Goal: Find specific page/section: Find specific page/section

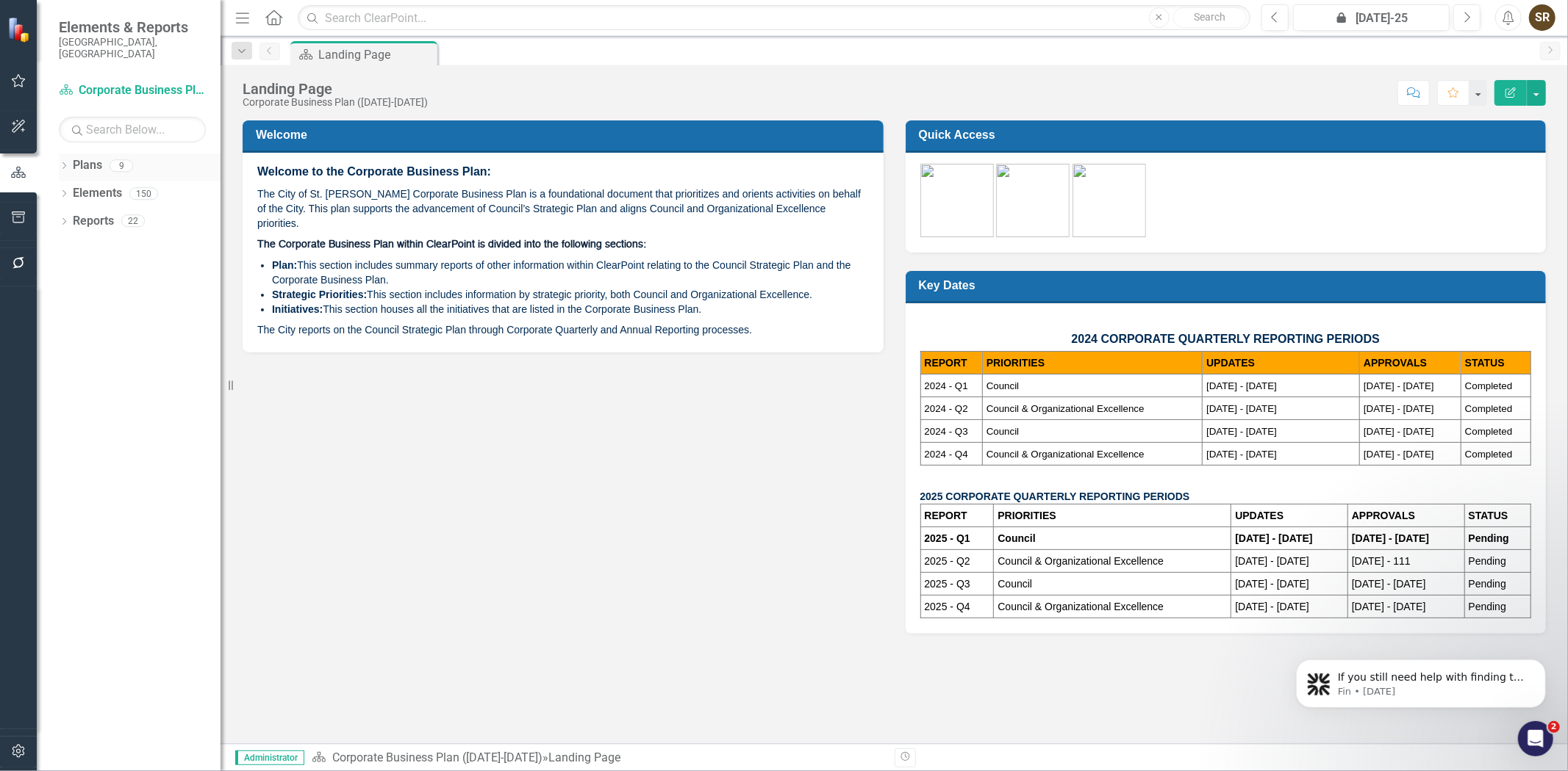
click at [62, 163] on icon "Dropdown" at bounding box center [64, 167] width 10 height 8
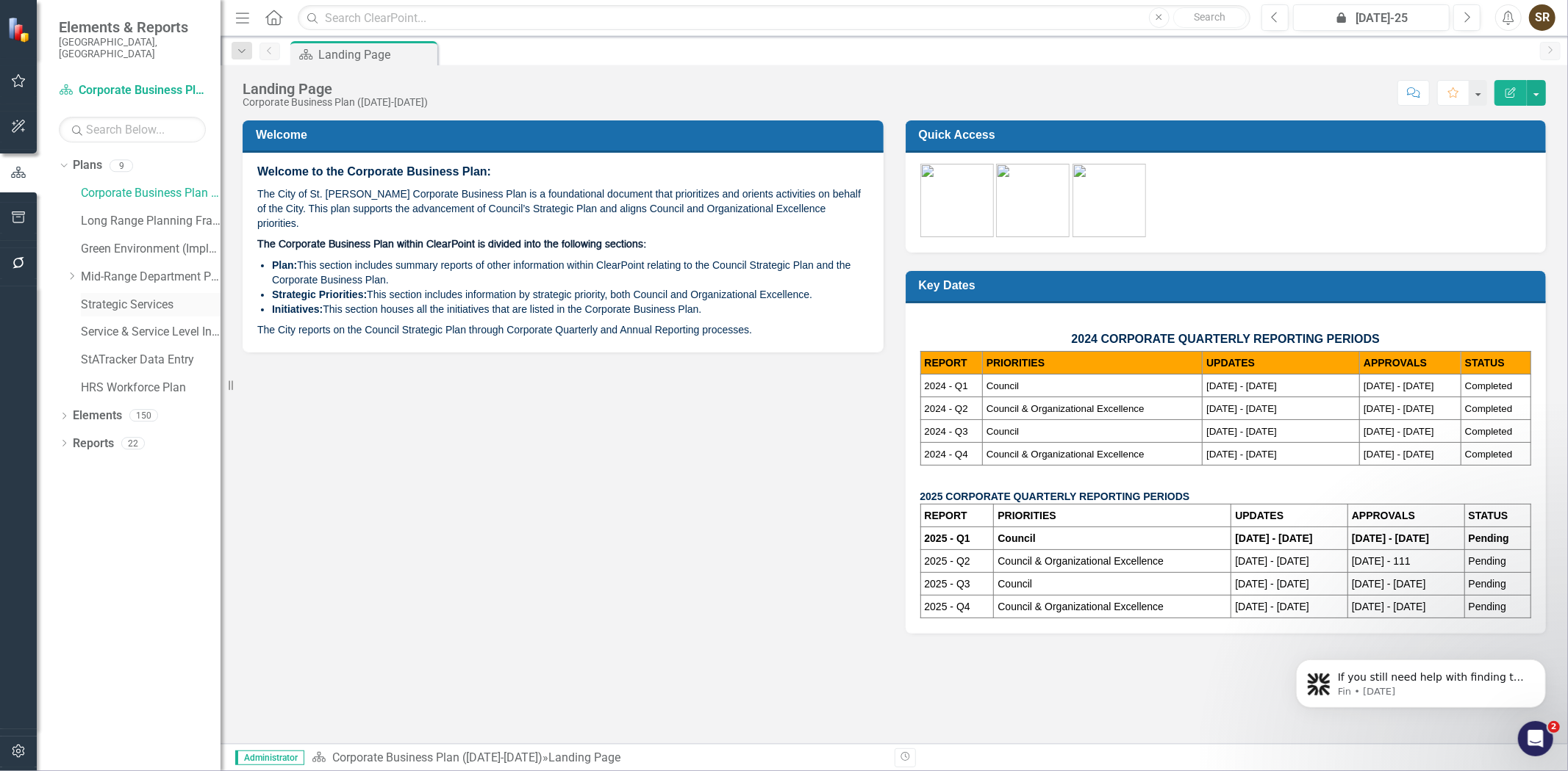
click at [117, 297] on link "Strategic Services" at bounding box center [150, 305] width 140 height 17
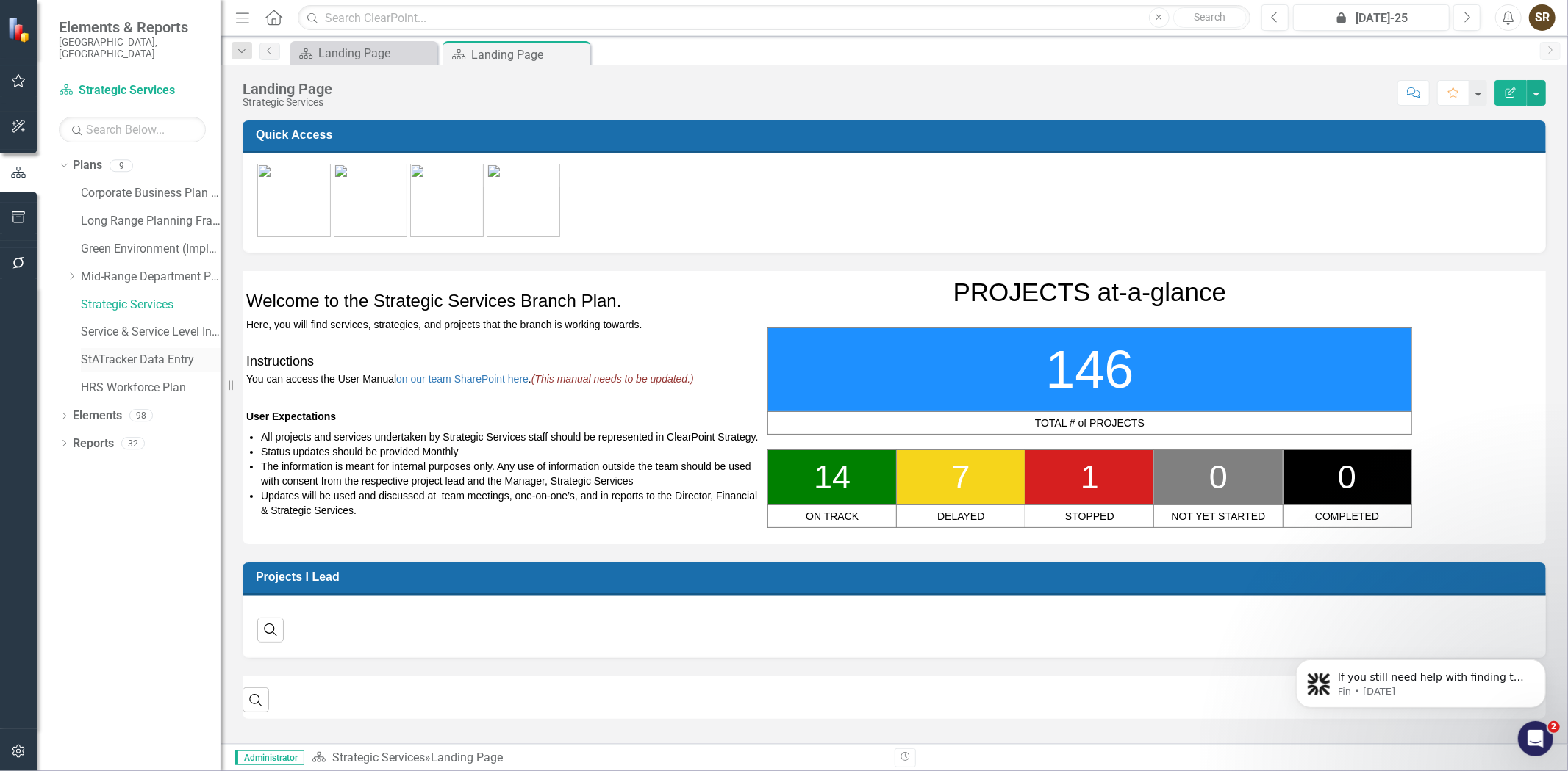
click at [105, 352] on link "StATracker Data Entry" at bounding box center [150, 360] width 140 height 17
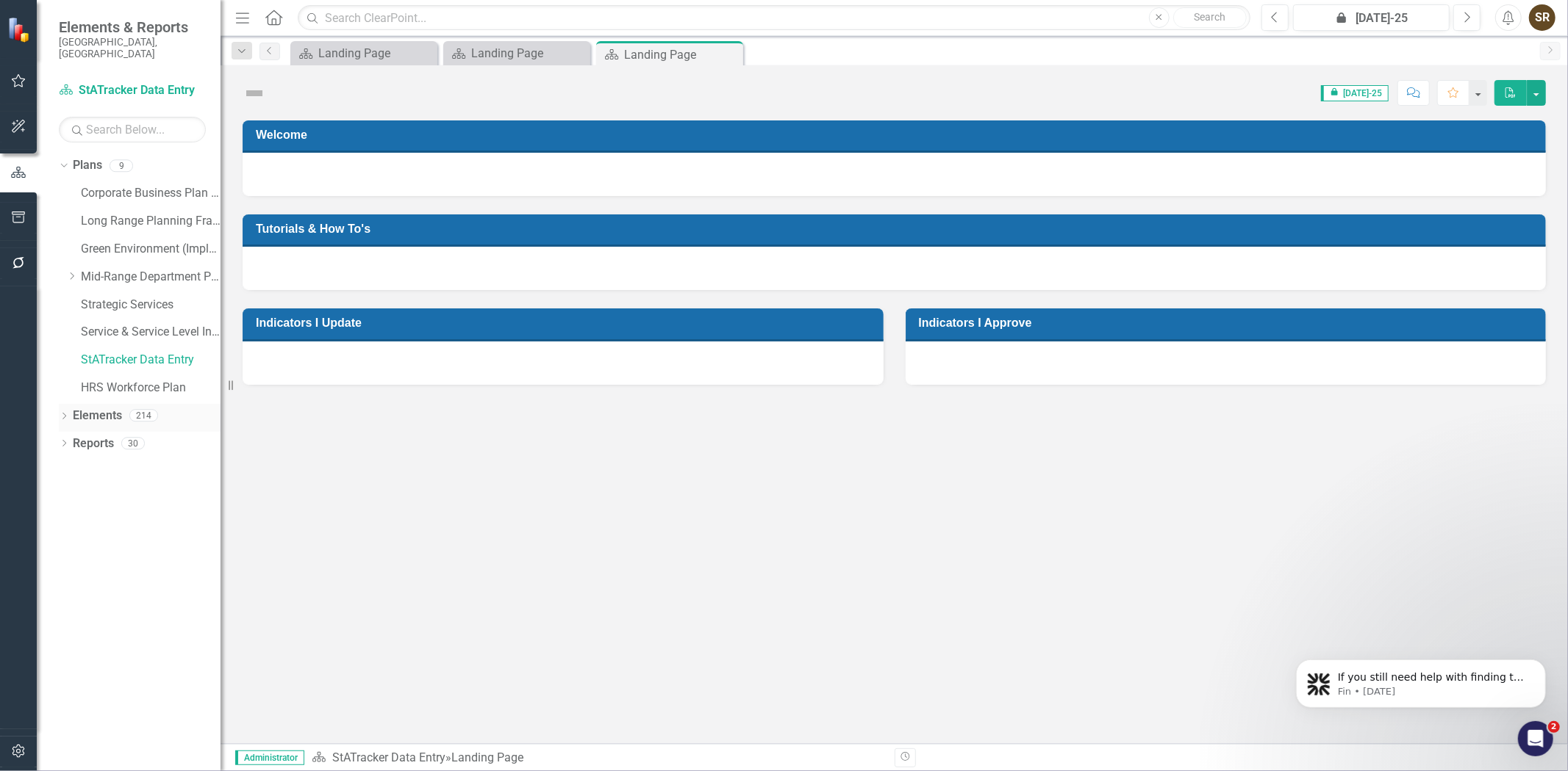
click at [61, 414] on icon "Dropdown" at bounding box center [64, 417] width 10 height 8
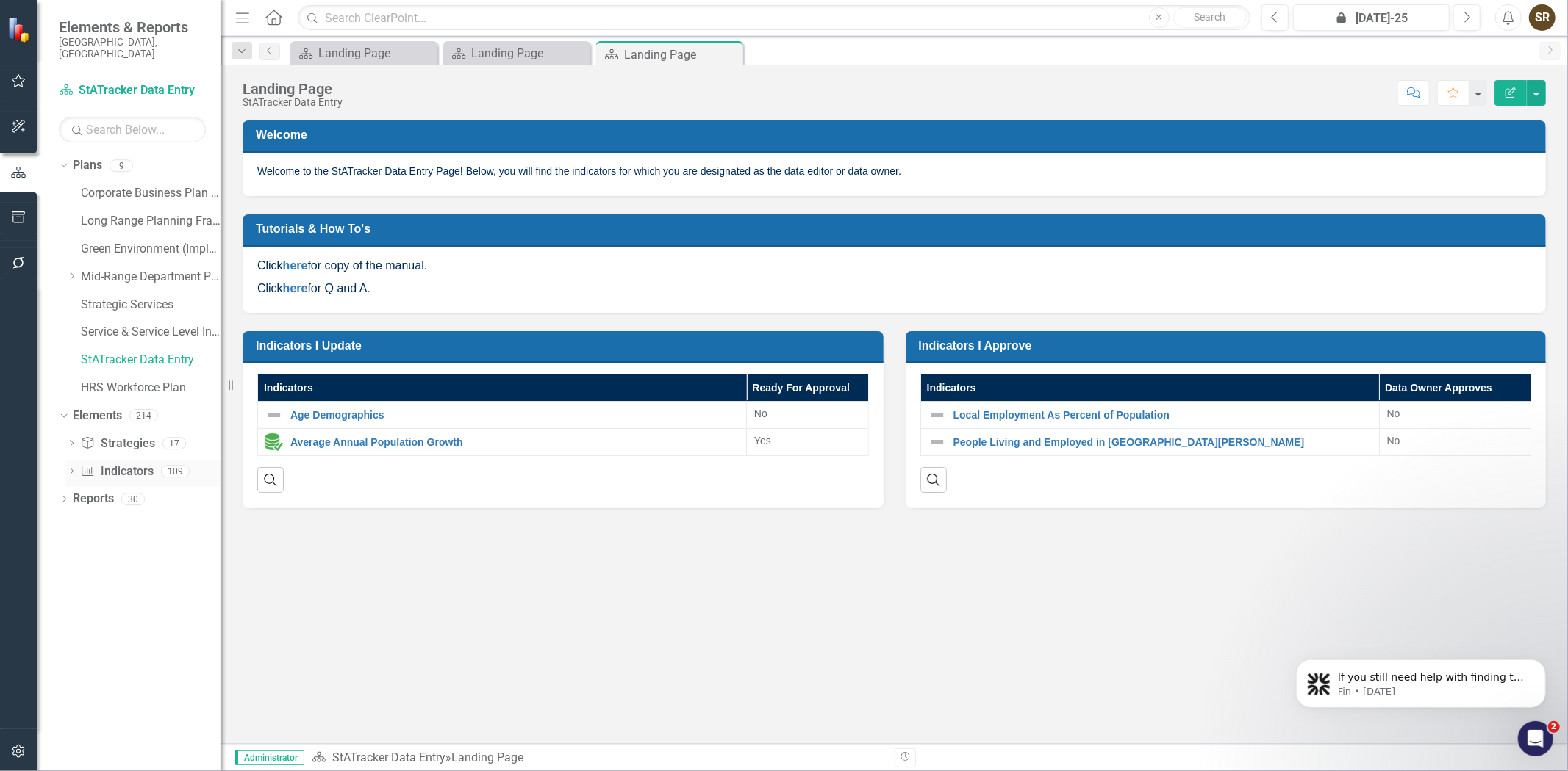
click at [112, 466] on link "Indicator Indicators" at bounding box center [116, 472] width 72 height 17
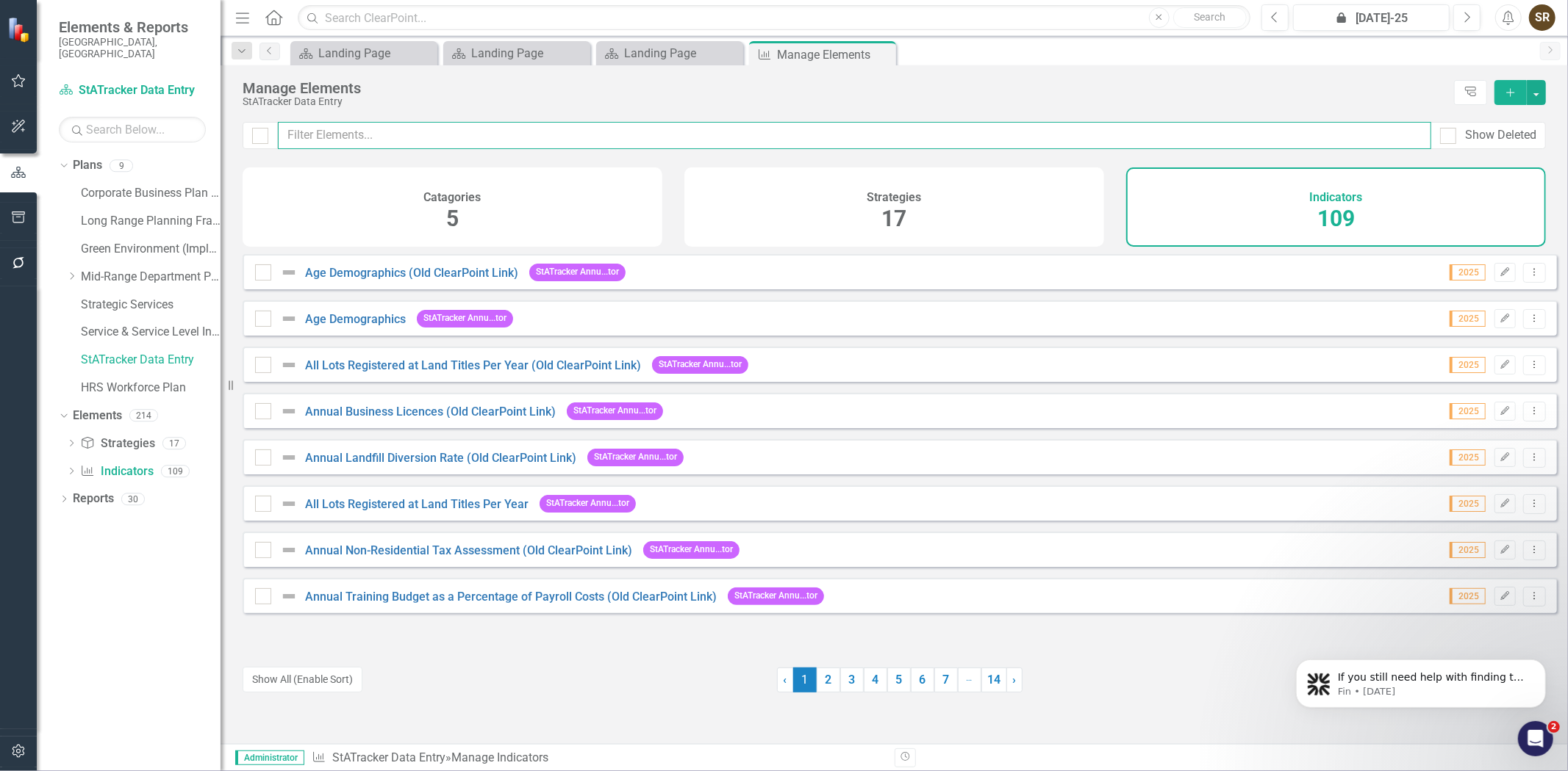
click at [383, 134] on input "text" at bounding box center [854, 135] width 1153 height 27
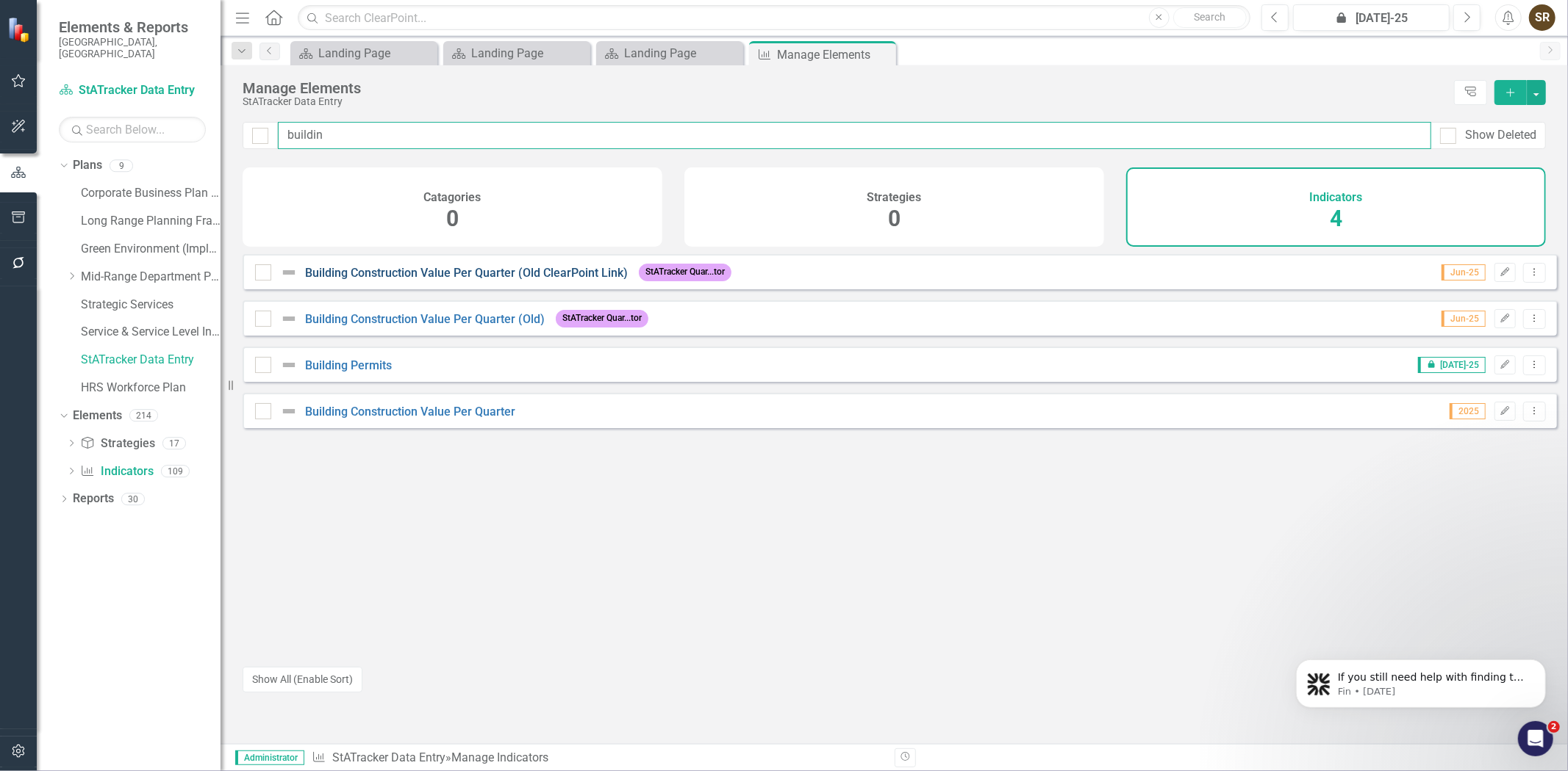
type input "buildin"
click at [496, 280] on link "Building Construction Value Per Quarter (Old ClearPoint Link)" at bounding box center [466, 273] width 323 height 14
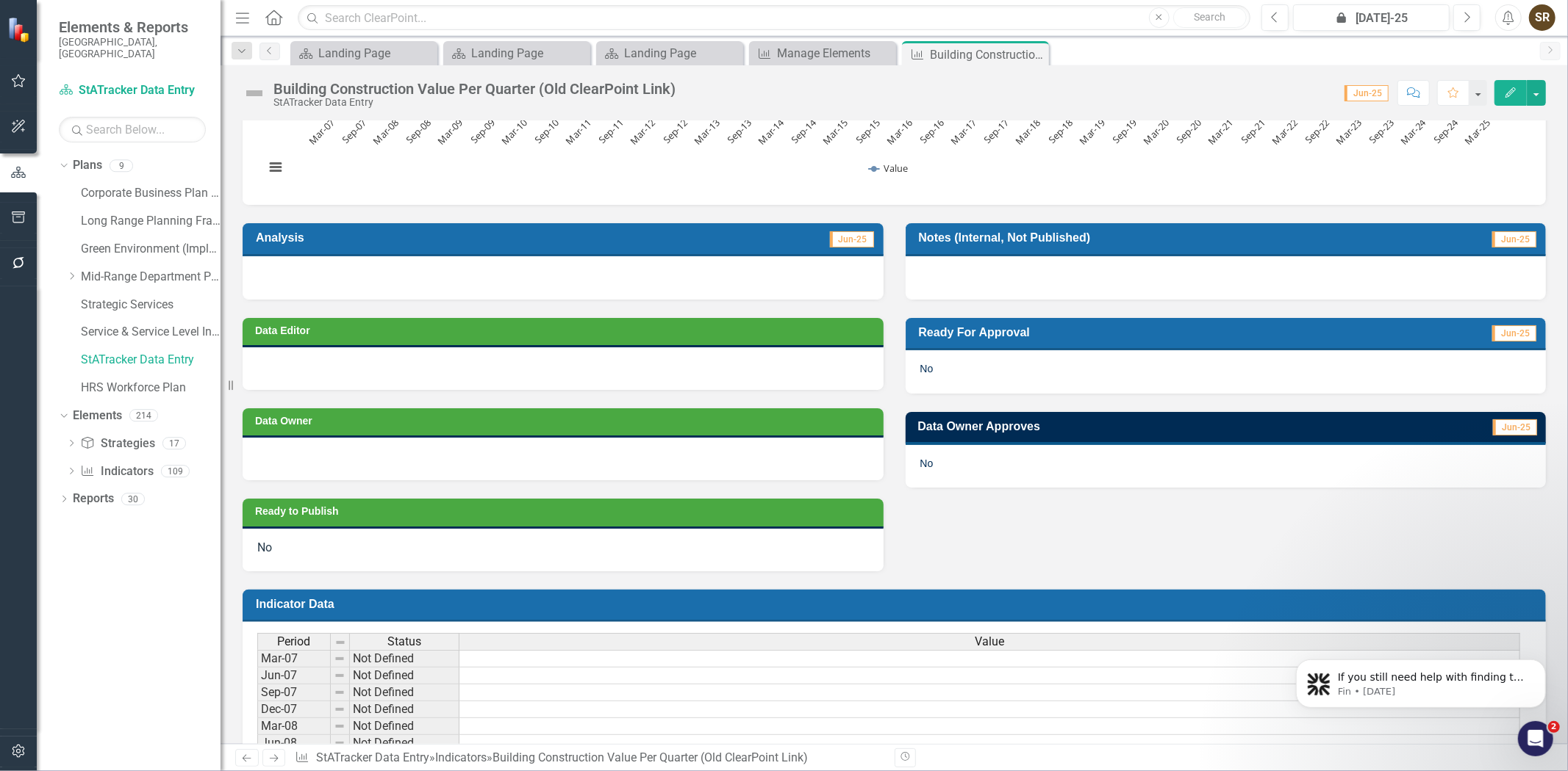
scroll to position [283, 0]
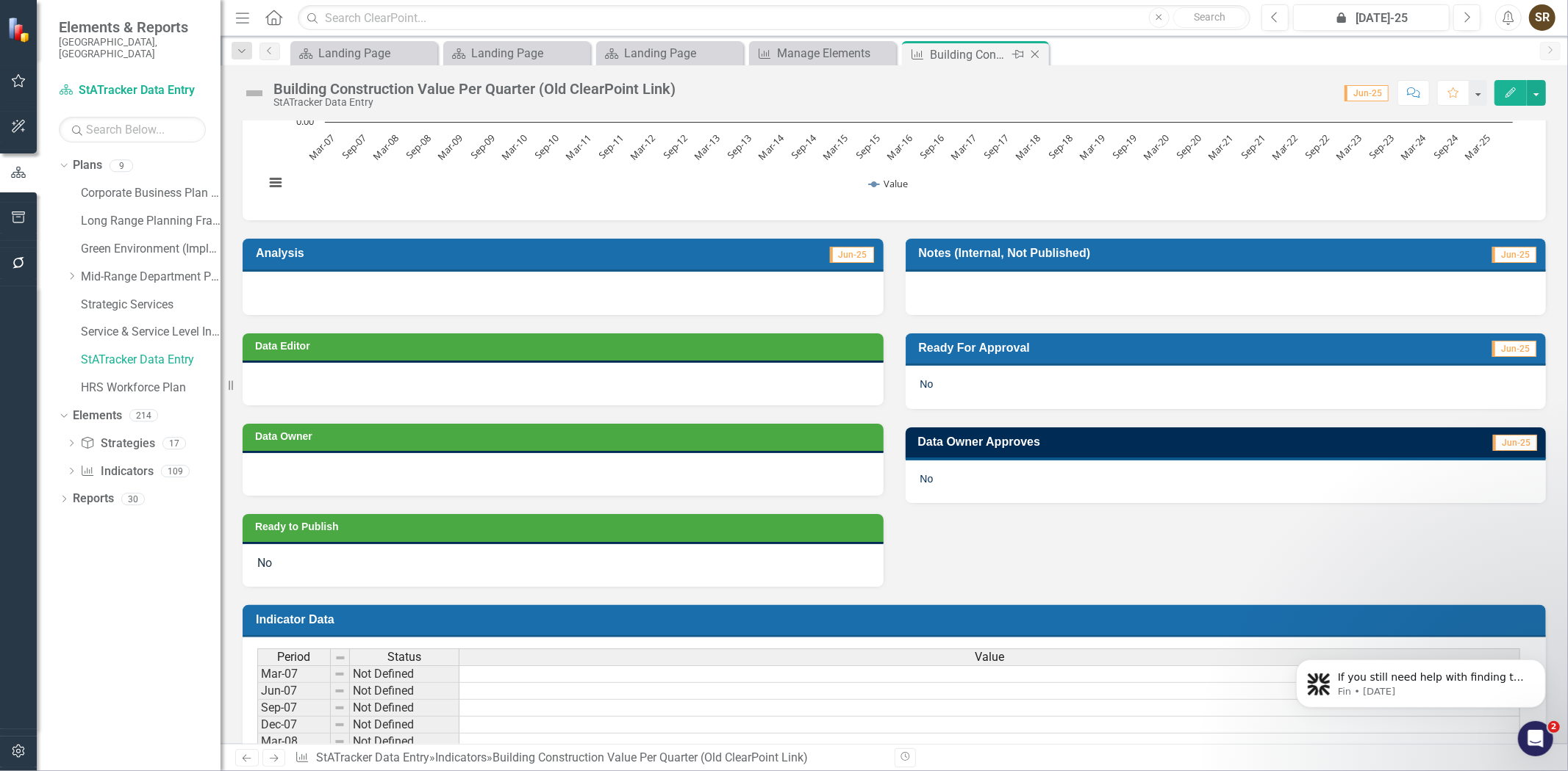
click at [1035, 55] on icon at bounding box center [1035, 55] width 8 height 8
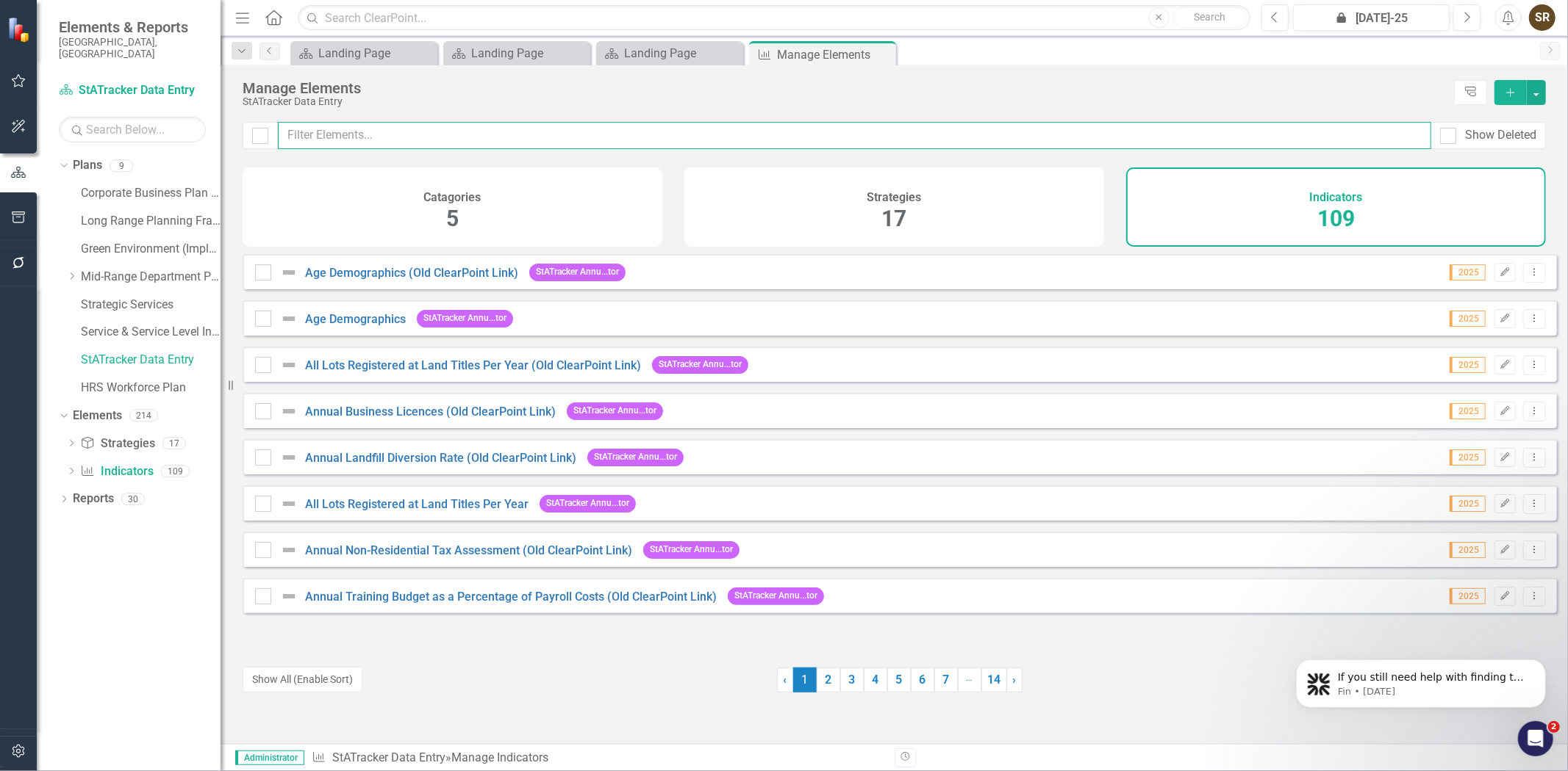
click at [454, 134] on input "text" at bounding box center [854, 135] width 1153 height 27
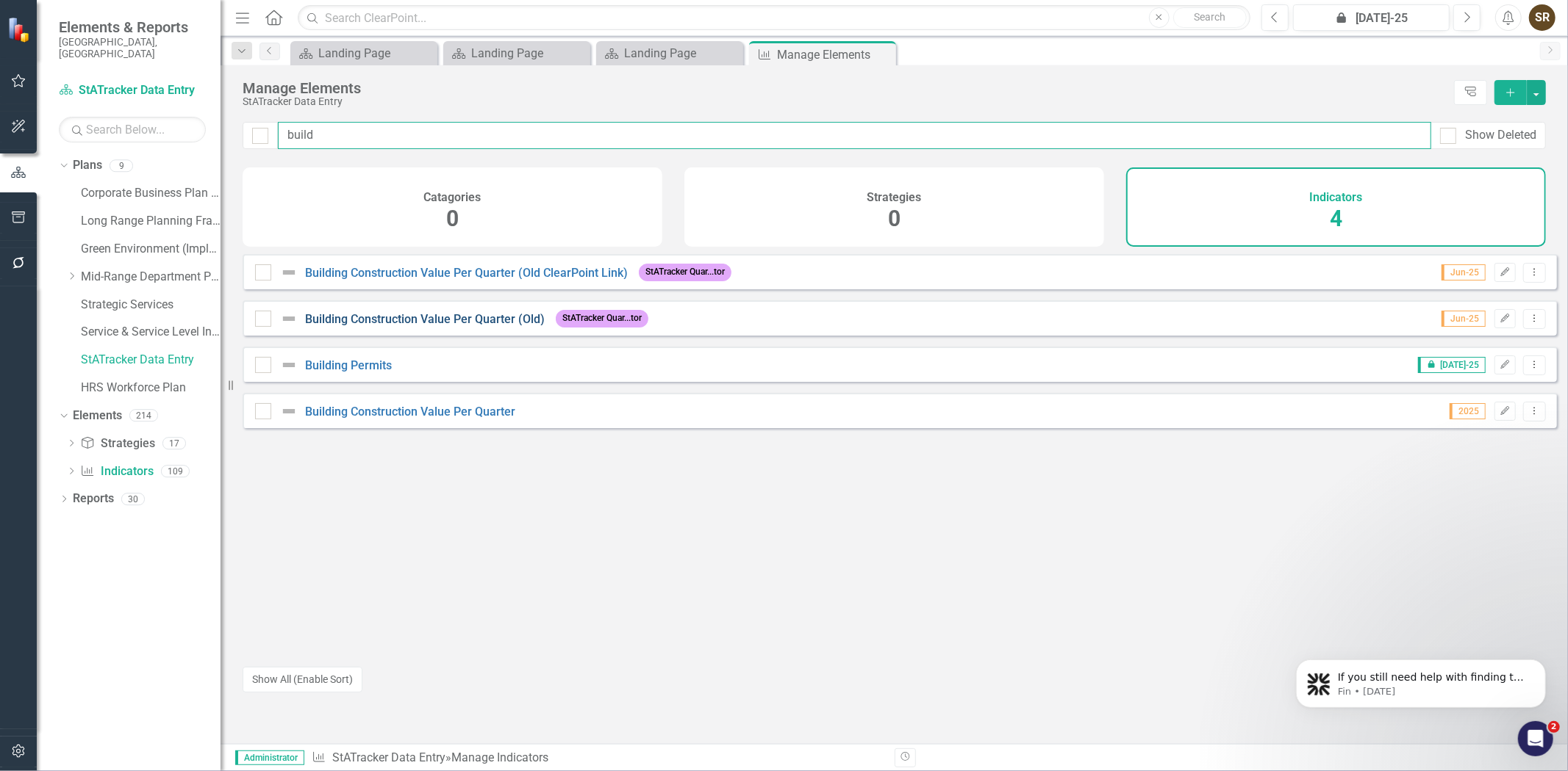
type input "build"
click at [471, 326] on link "Building Construction Value Per Quarter (Old)" at bounding box center [425, 319] width 239 height 14
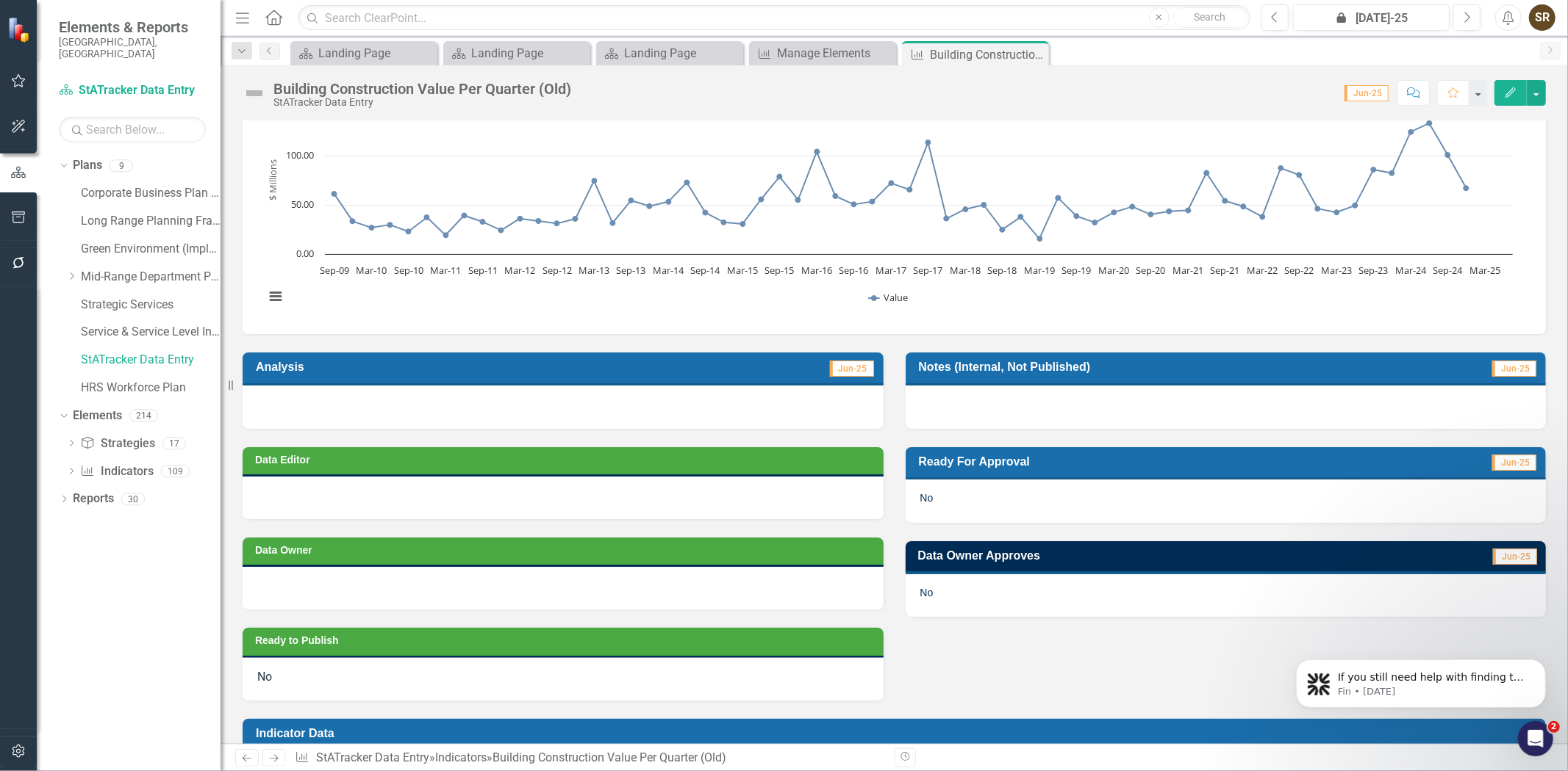
scroll to position [32, 0]
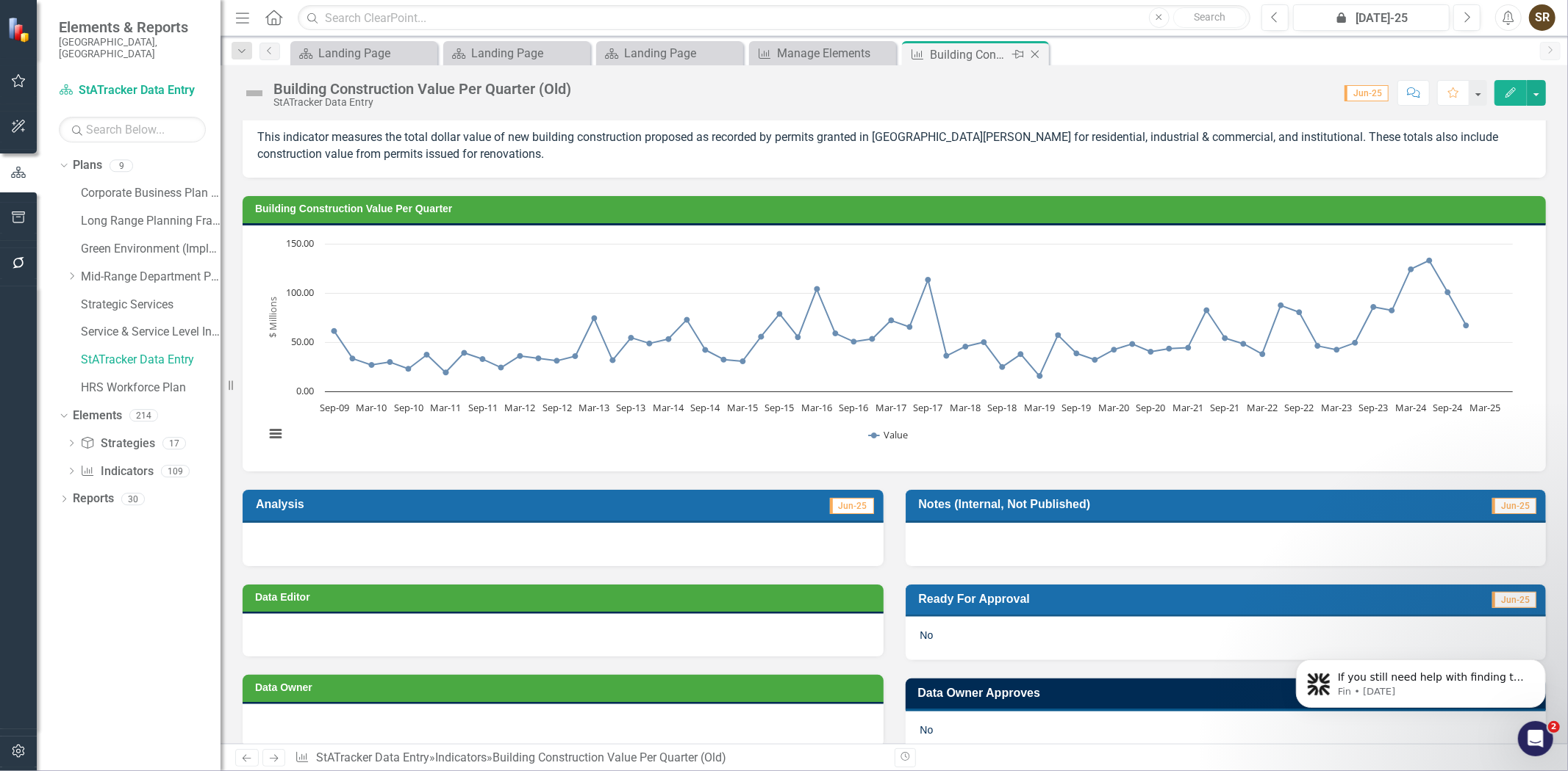
click at [1032, 52] on icon "Close" at bounding box center [1035, 55] width 15 height 12
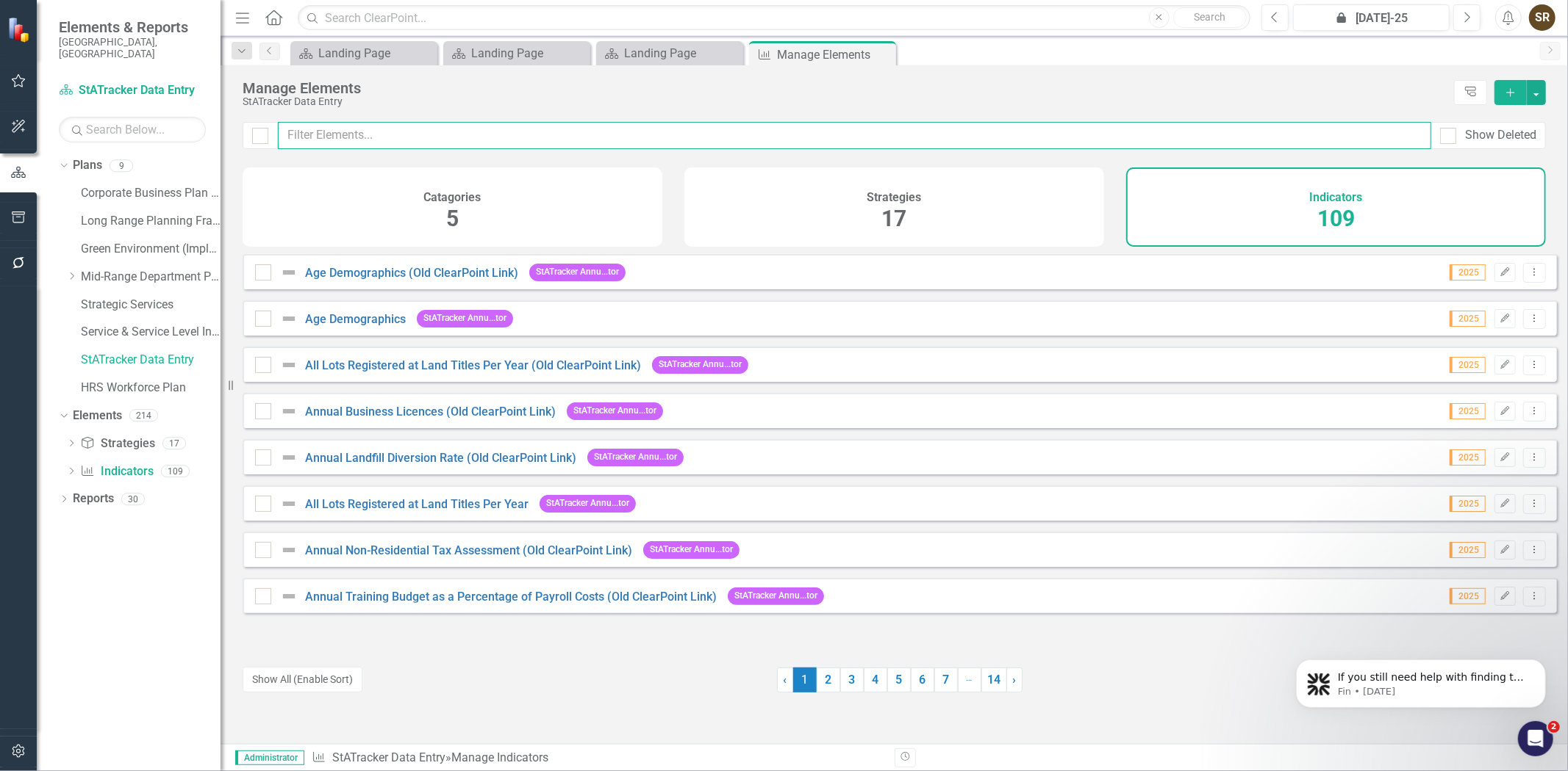
click at [428, 140] on input "text" at bounding box center [854, 135] width 1153 height 27
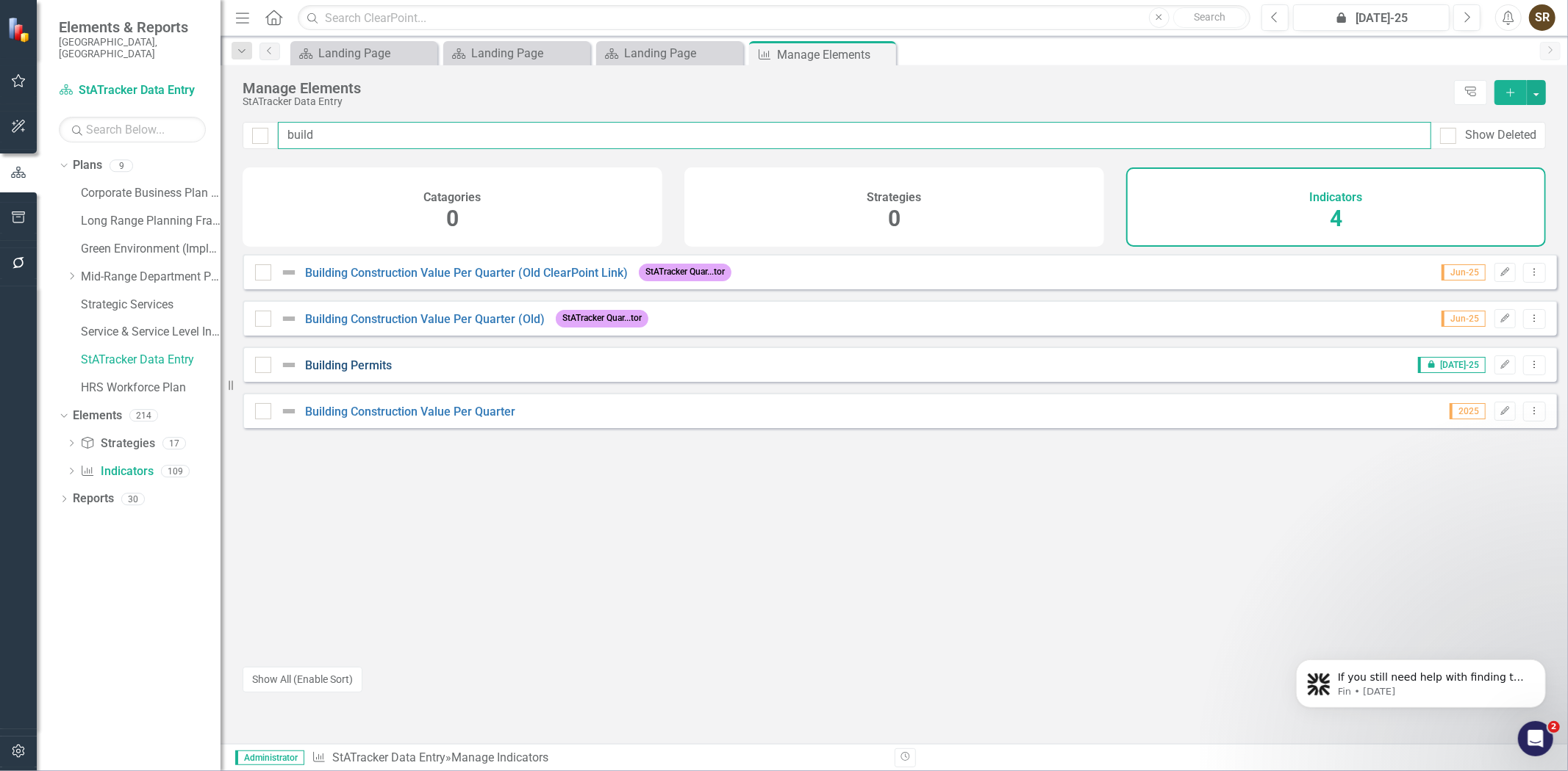
type input "build"
click at [378, 372] on link "Building Permits" at bounding box center [348, 365] width 86 height 14
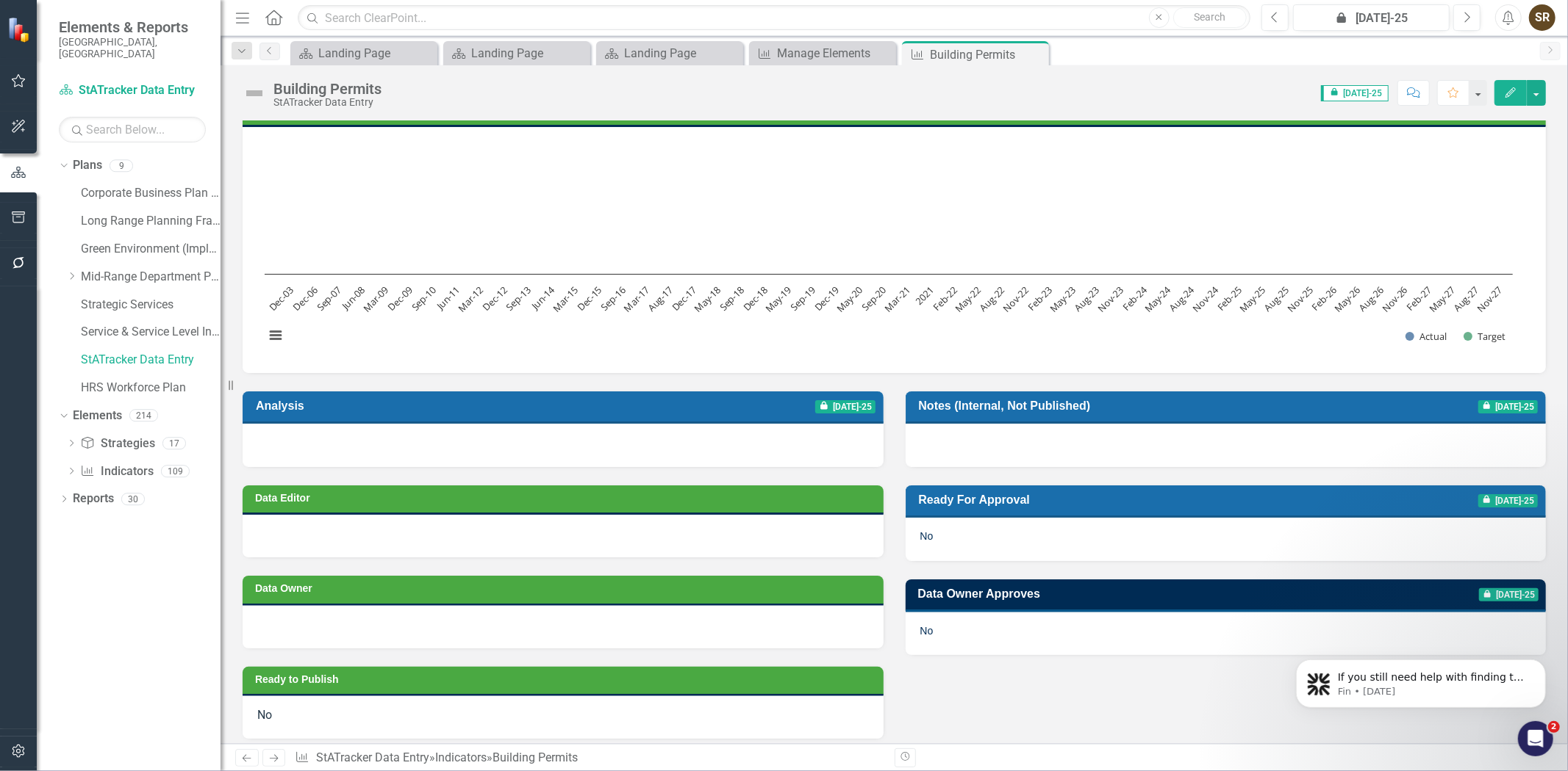
scroll to position [40, 0]
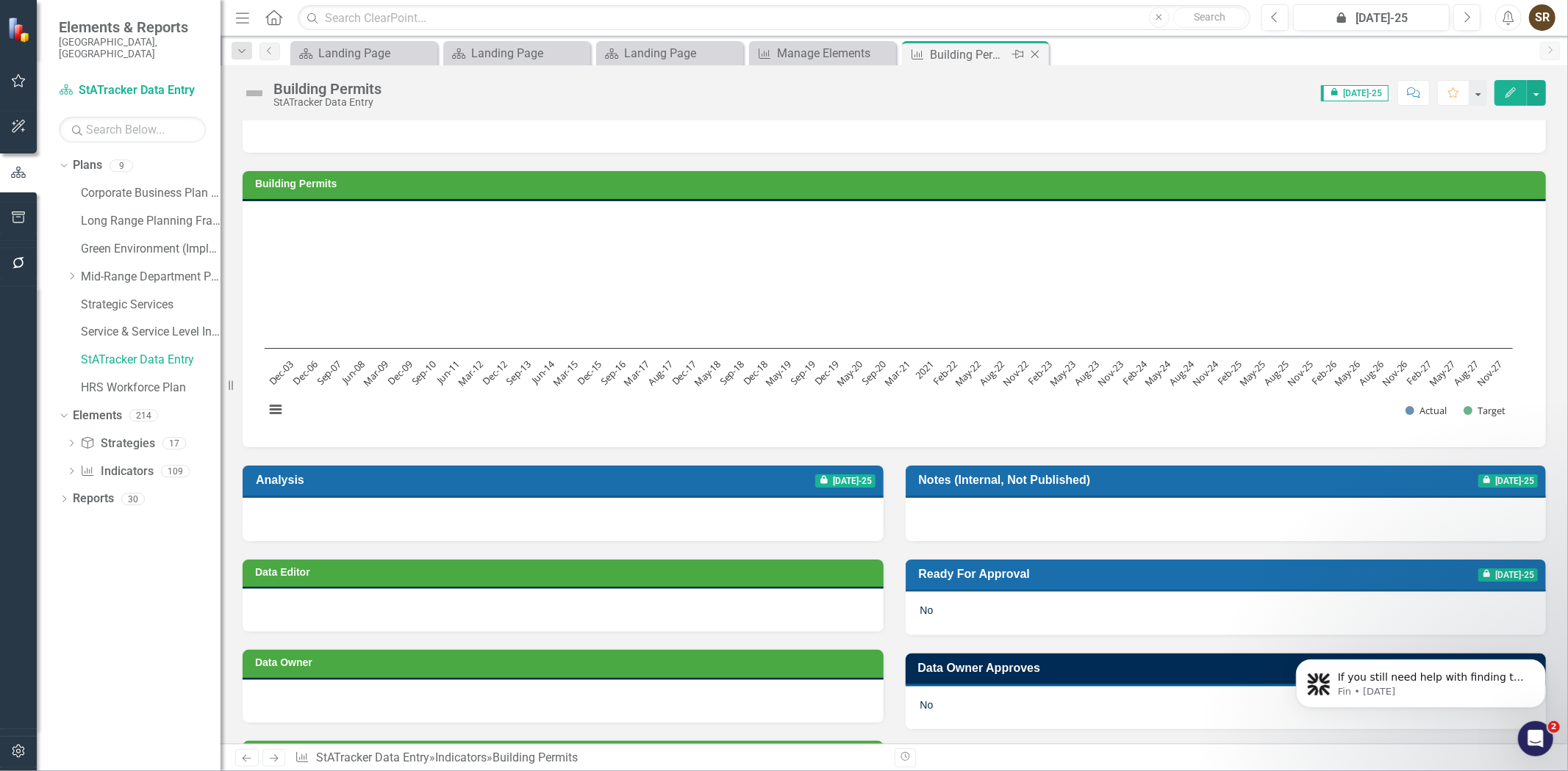
click at [1034, 55] on icon at bounding box center [1035, 55] width 8 height 8
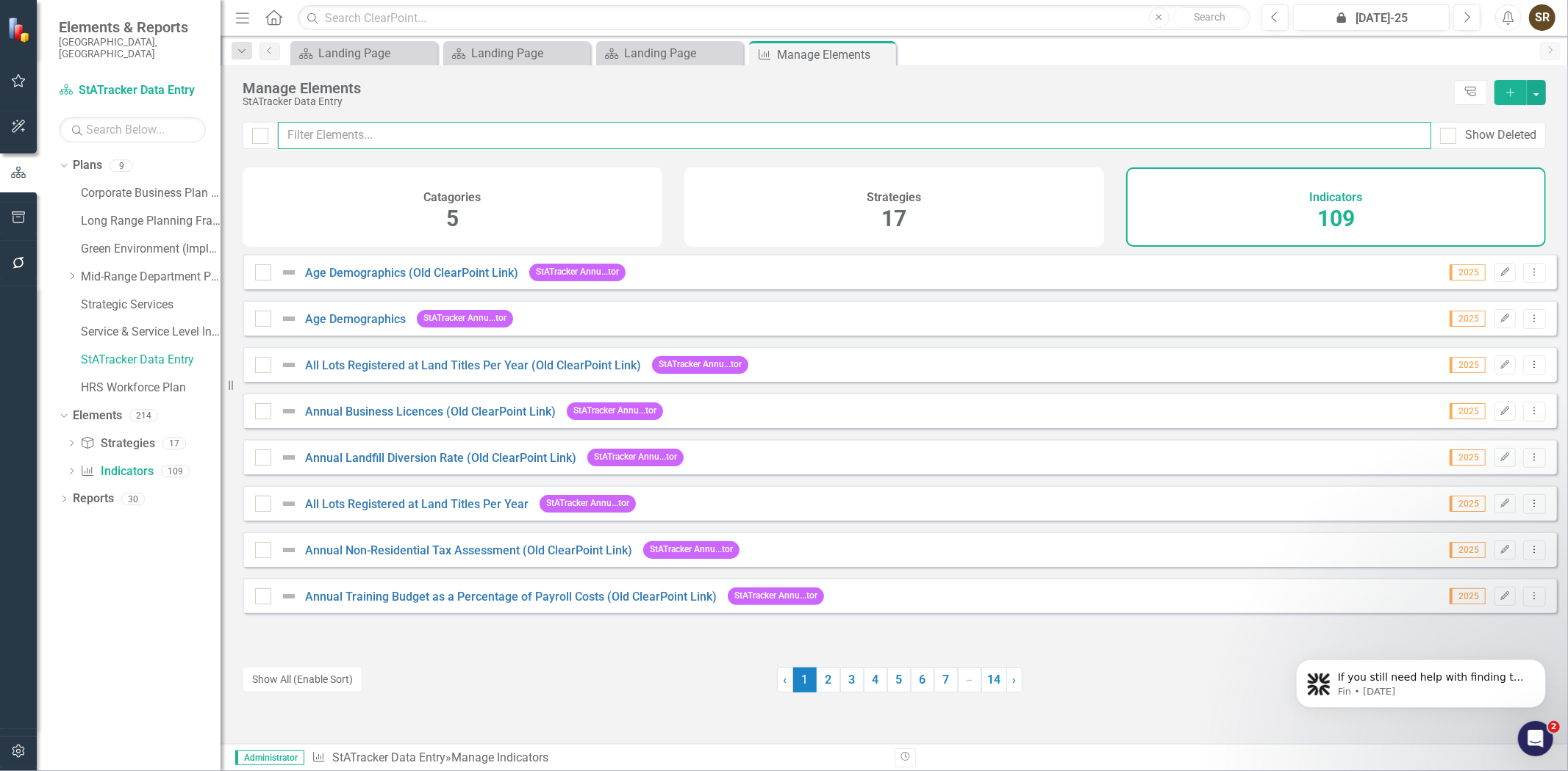
click at [502, 136] on input "text" at bounding box center [854, 135] width 1153 height 27
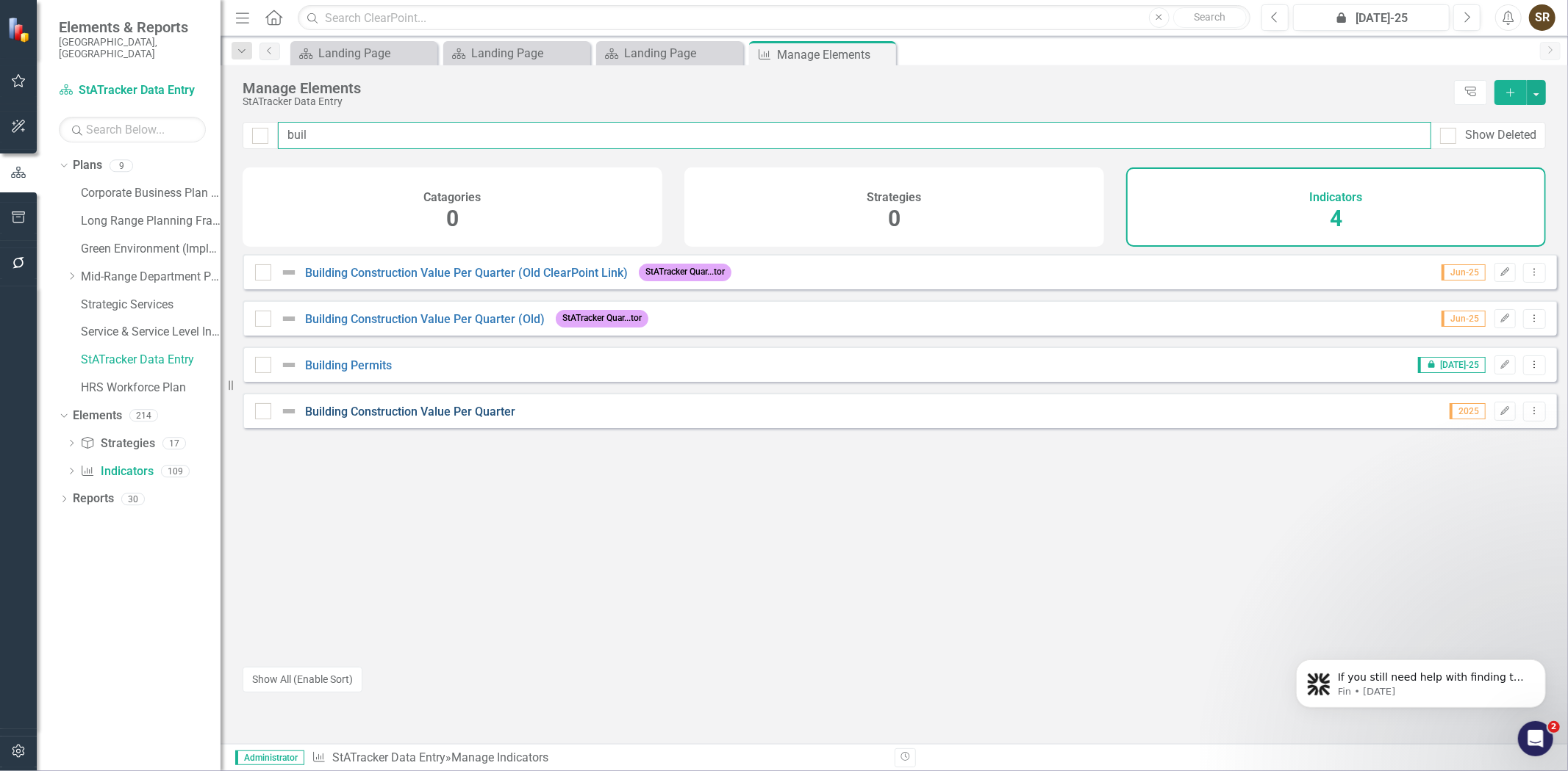
type input "buil"
click at [401, 419] on link "Building Construction Value Per Quarter" at bounding box center [410, 411] width 210 height 14
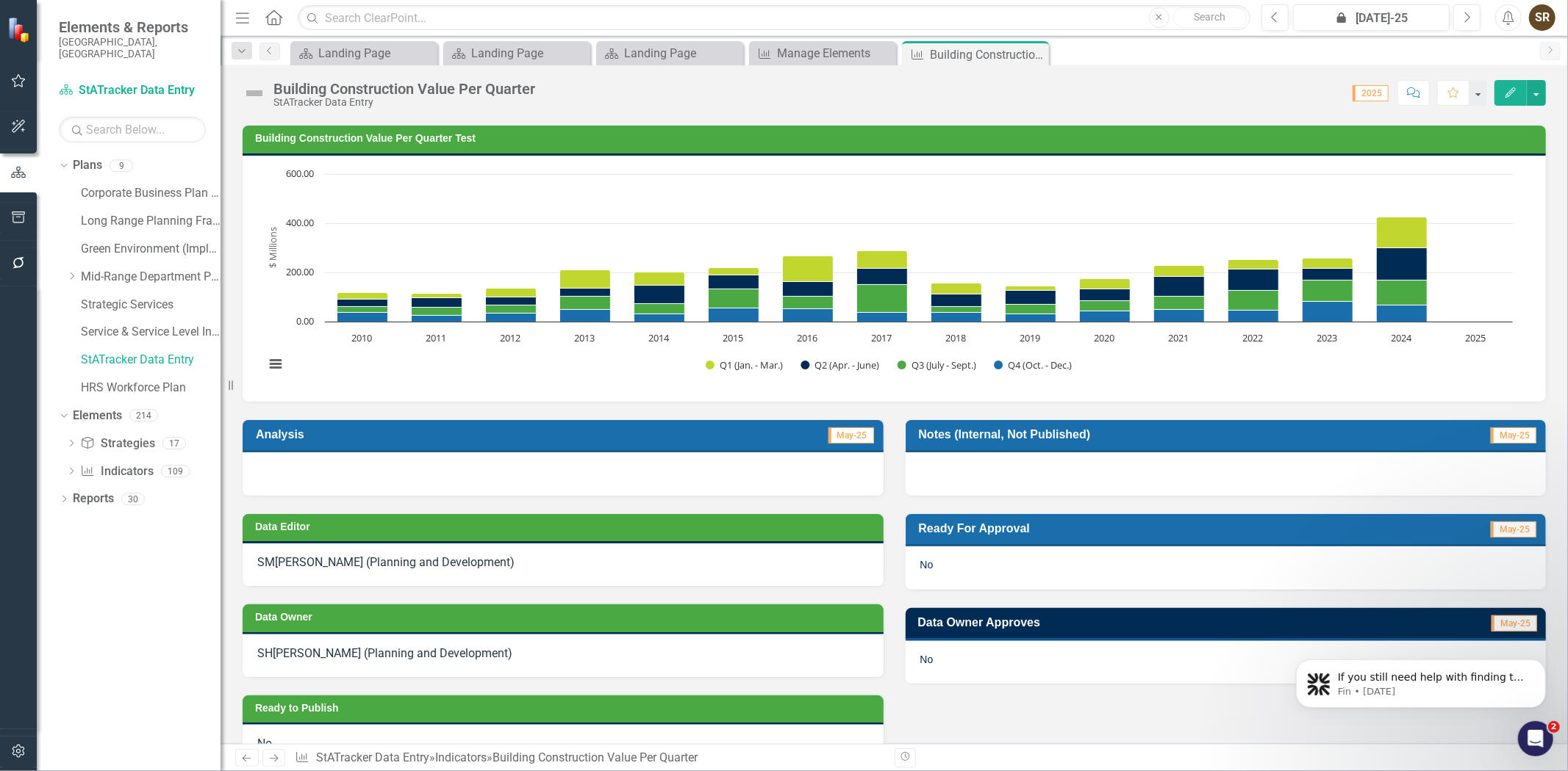
scroll to position [97, 0]
